Goal: Go to known website: Access a specific website the user already knows

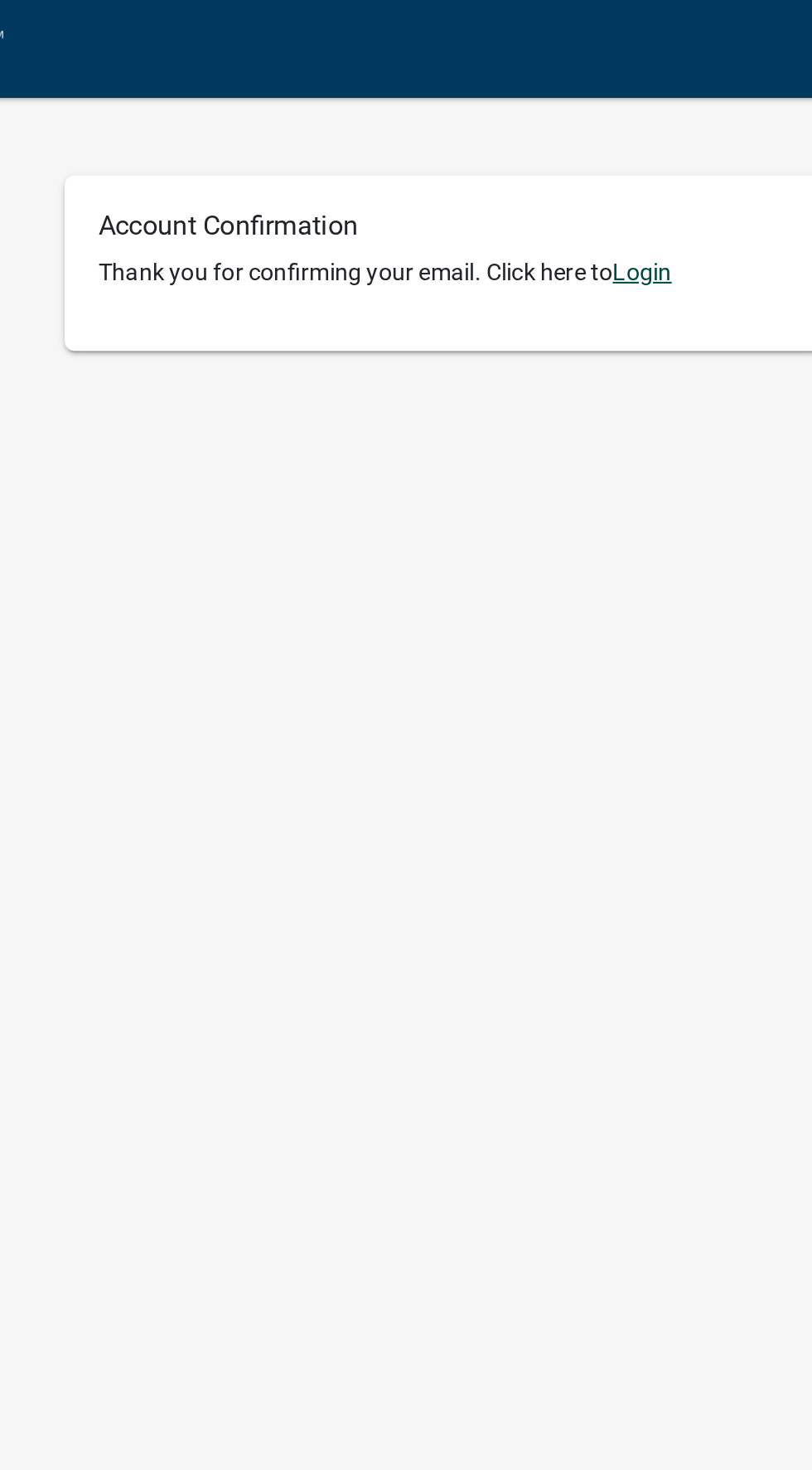
click at [511, 129] on link "Login" at bounding box center [502, 133] width 29 height 13
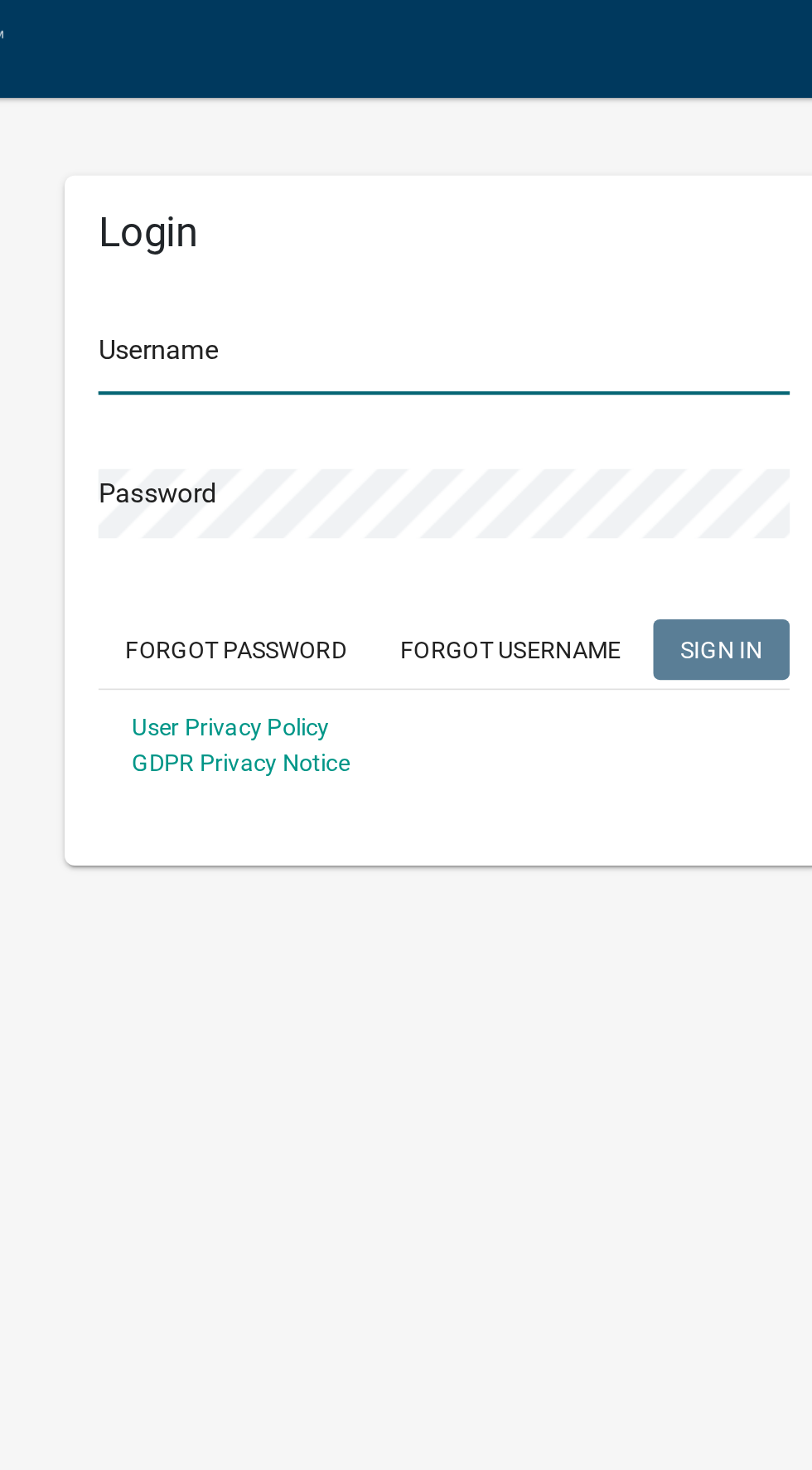
click at [323, 171] on input "Username" at bounding box center [406, 177] width 340 height 34
type input "AAAPlus1!!"
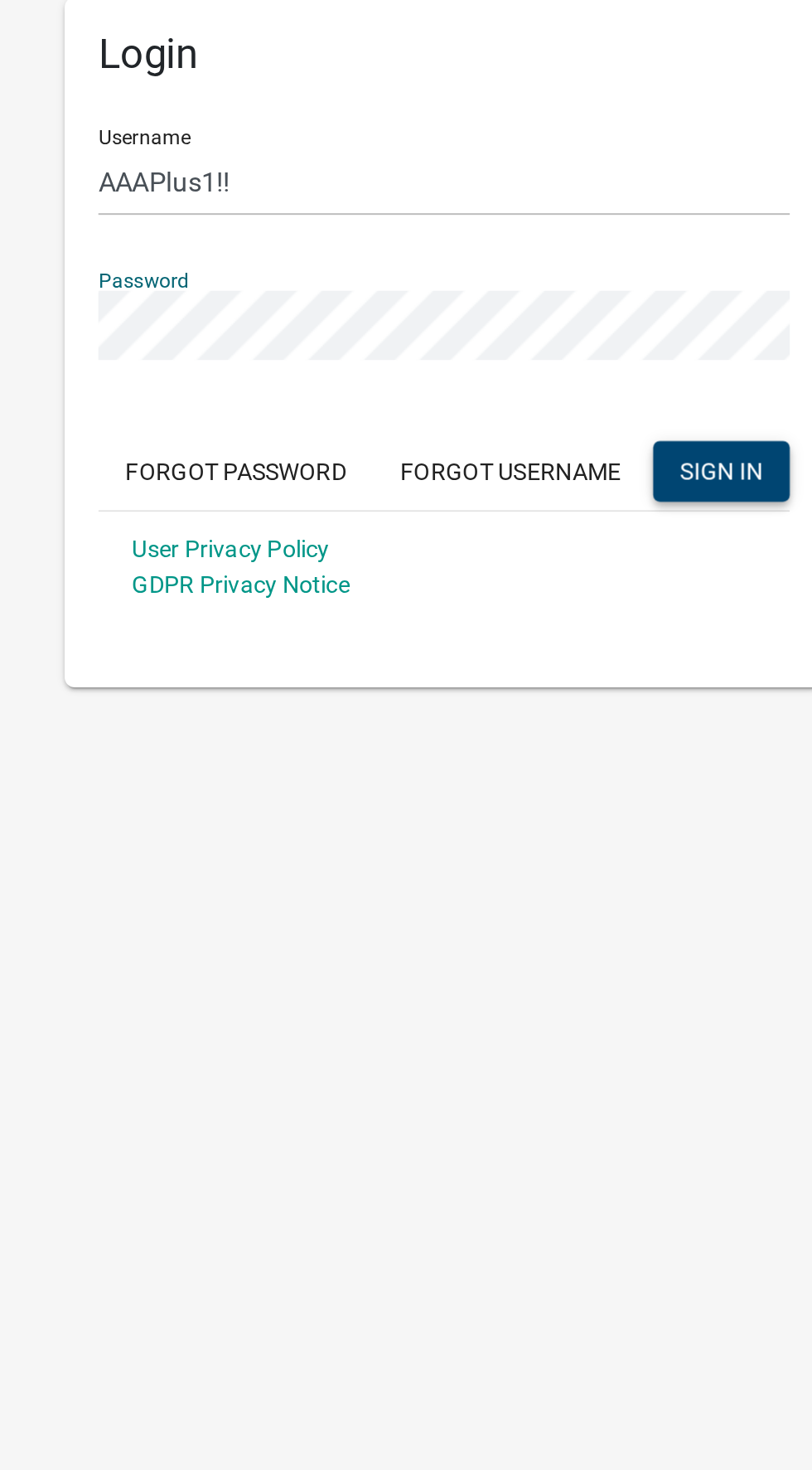
click at [554, 310] on button "SIGN IN" at bounding box center [541, 319] width 67 height 30
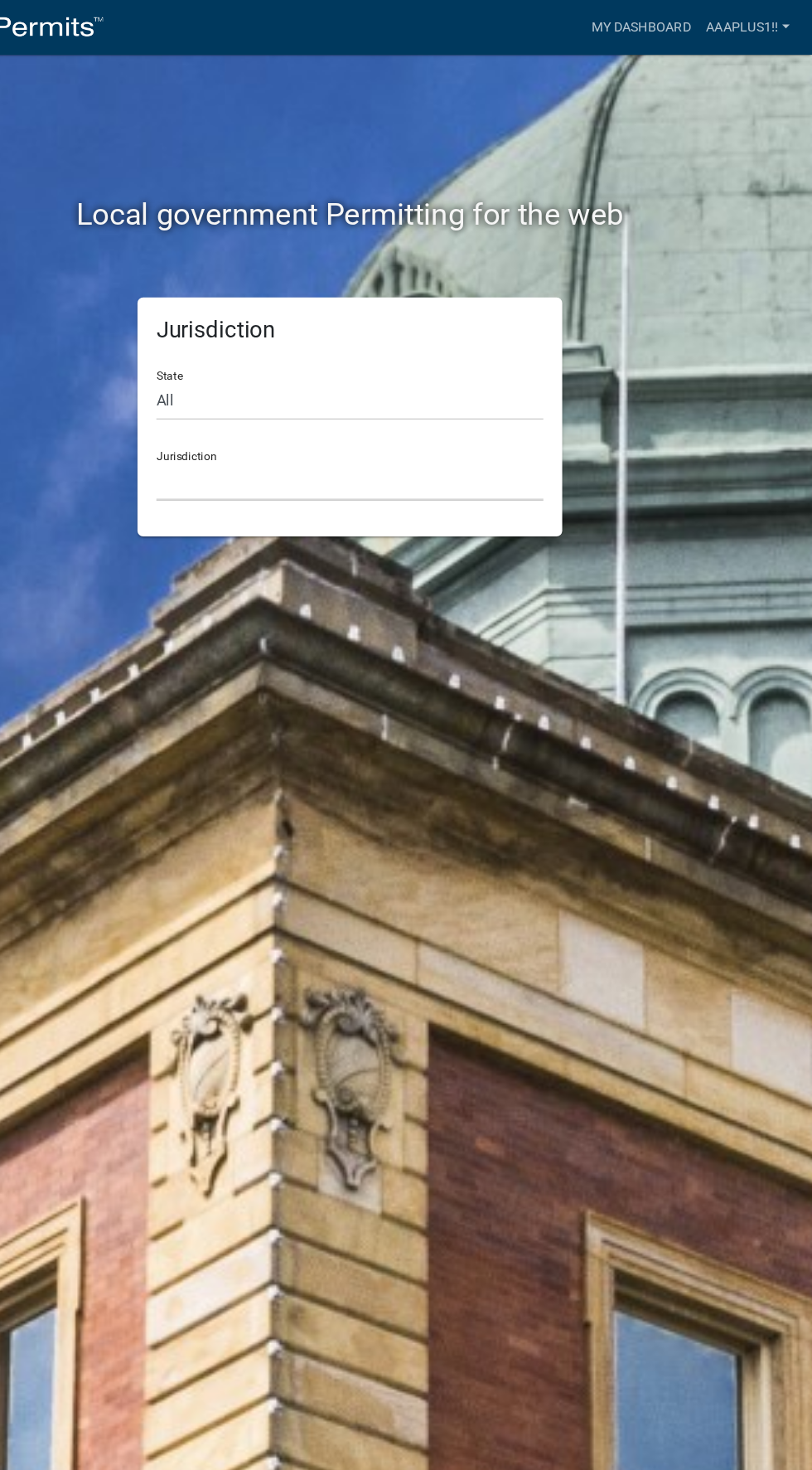
click at [353, 413] on select "[GEOGRAPHIC_DATA], [US_STATE] [GEOGRAPHIC_DATA], [US_STATE][PERSON_NAME][GEOGRA…" at bounding box center [406, 423] width 340 height 34
